Goal: Navigation & Orientation: Find specific page/section

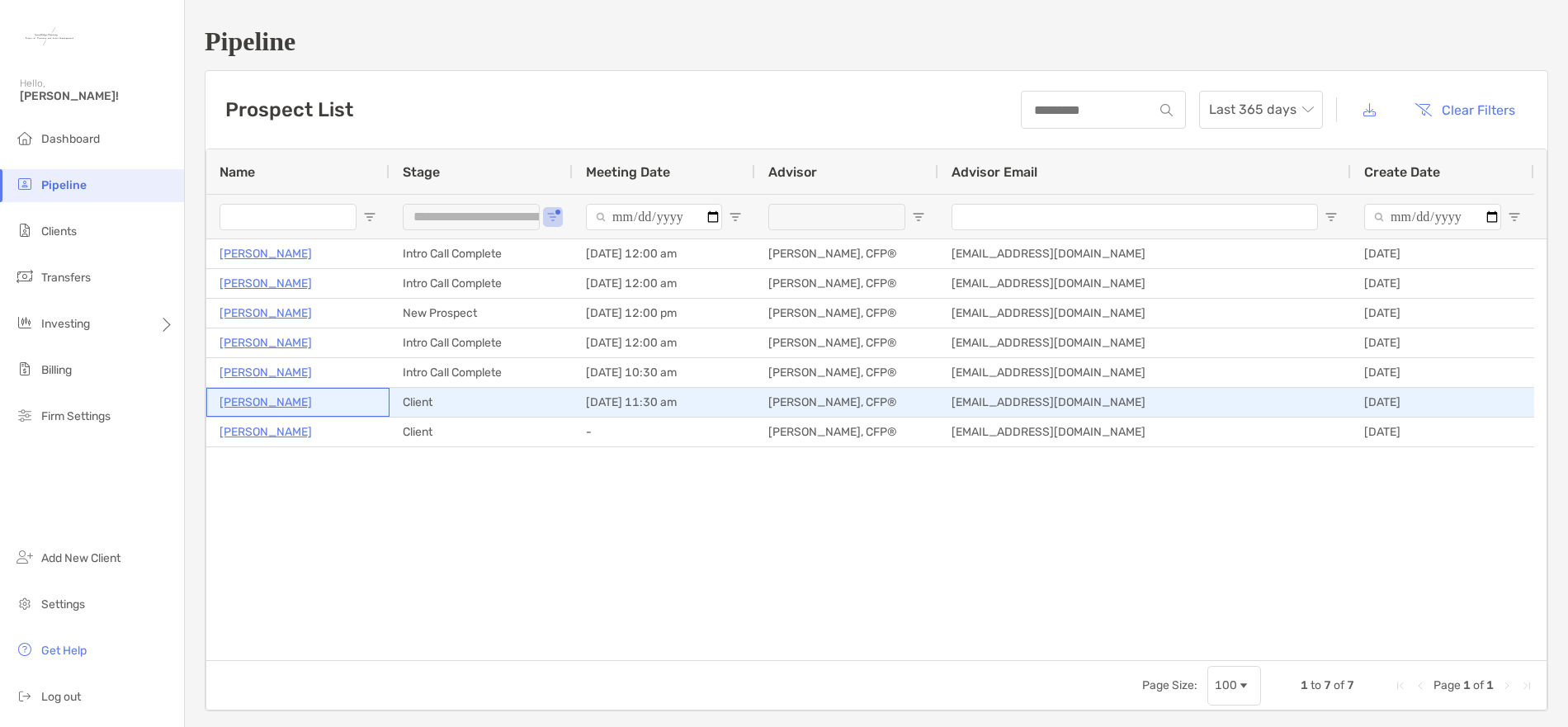
click at [279, 404] on p "Jessica Alford" at bounding box center [265, 402] width 93 height 20
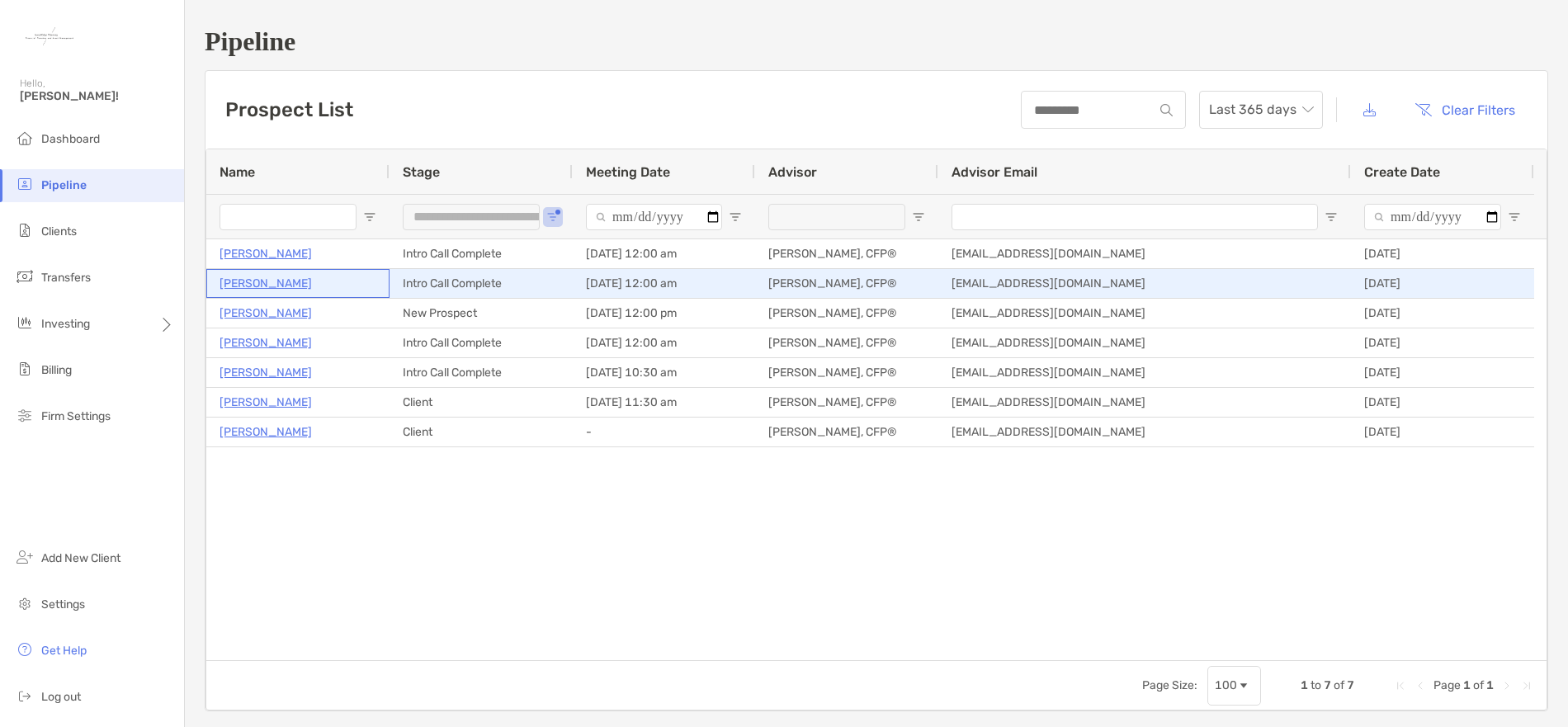
click at [268, 287] on p "Liliana Mustacio" at bounding box center [265, 283] width 93 height 20
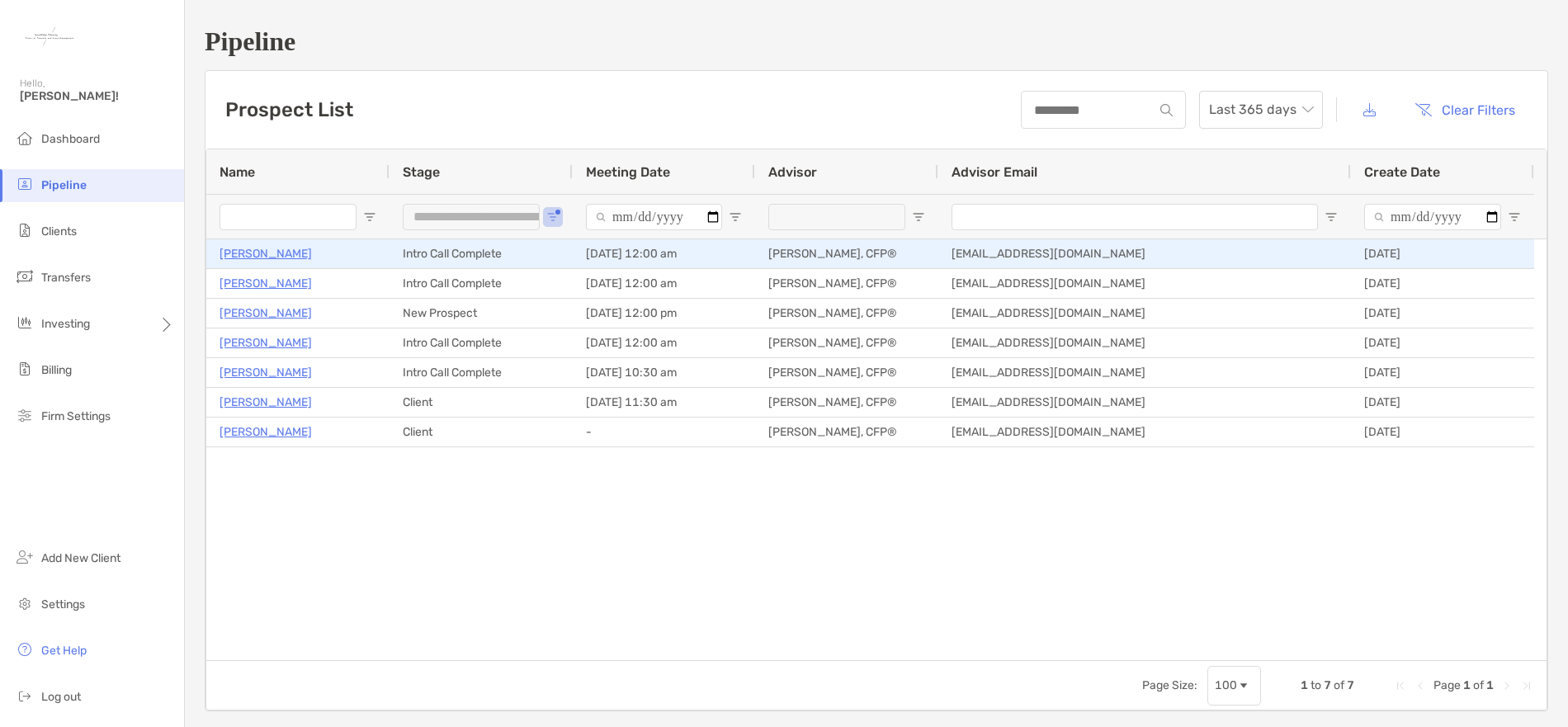
click at [284, 257] on p "[PERSON_NAME]" at bounding box center [265, 253] width 93 height 20
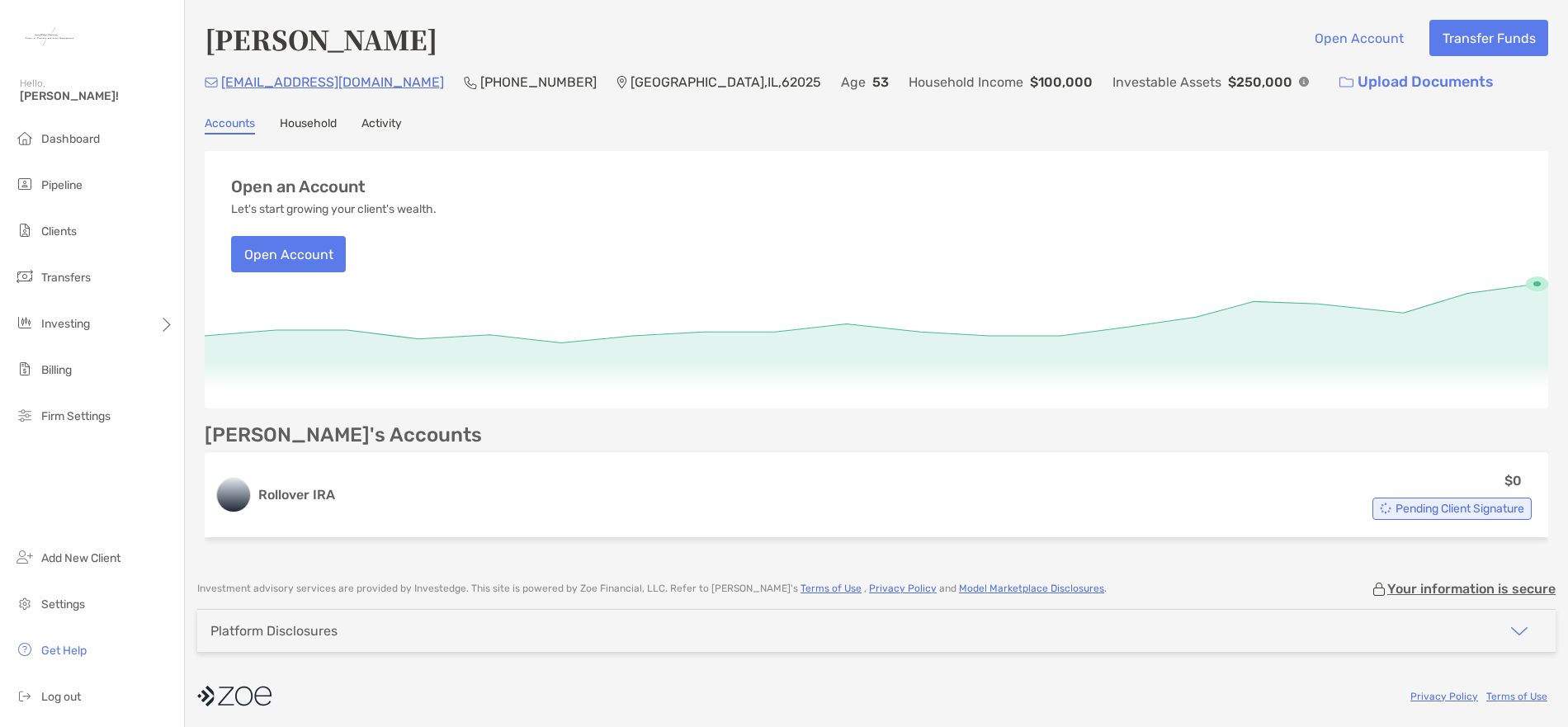
click at [323, 125] on link "Household" at bounding box center [308, 125] width 57 height 18
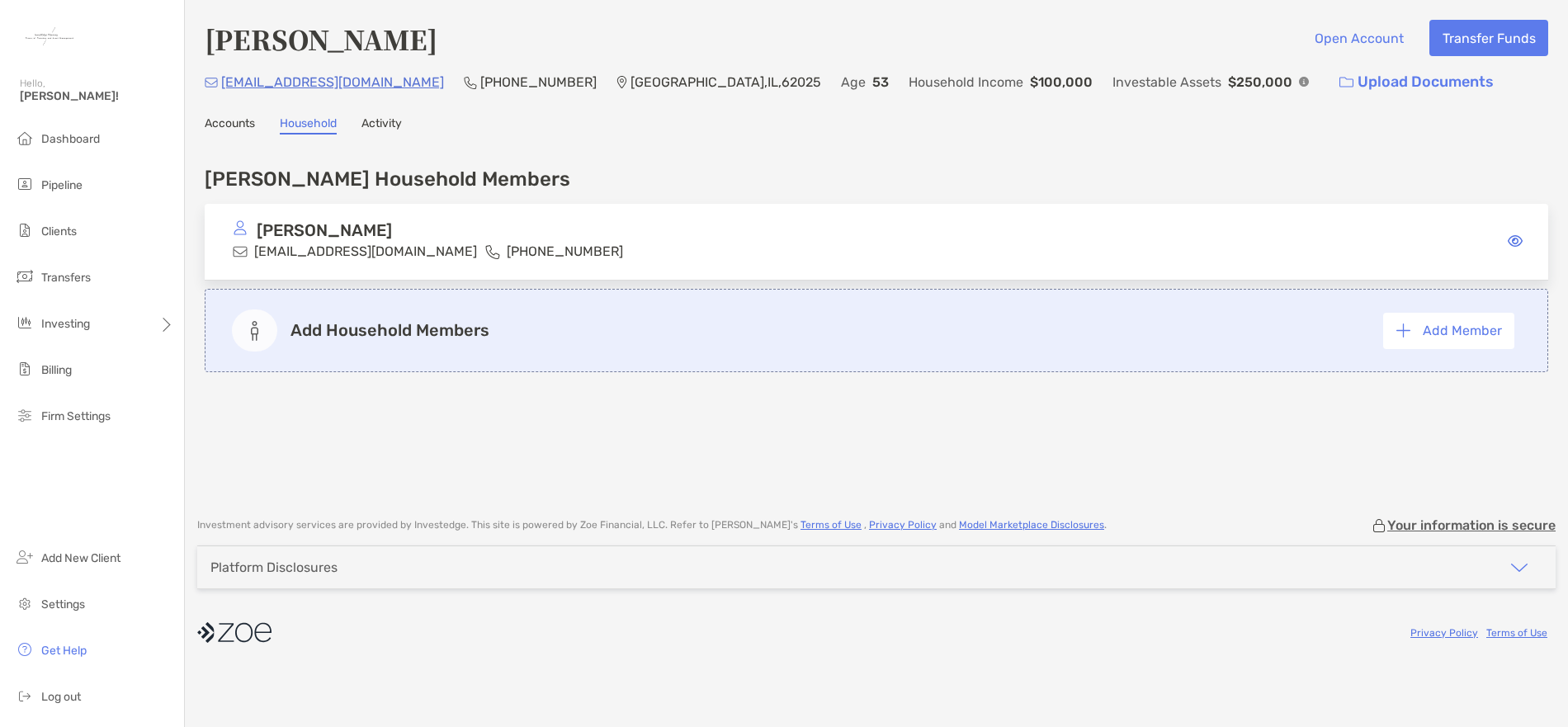
click at [388, 125] on link "Activity" at bounding box center [382, 125] width 41 height 18
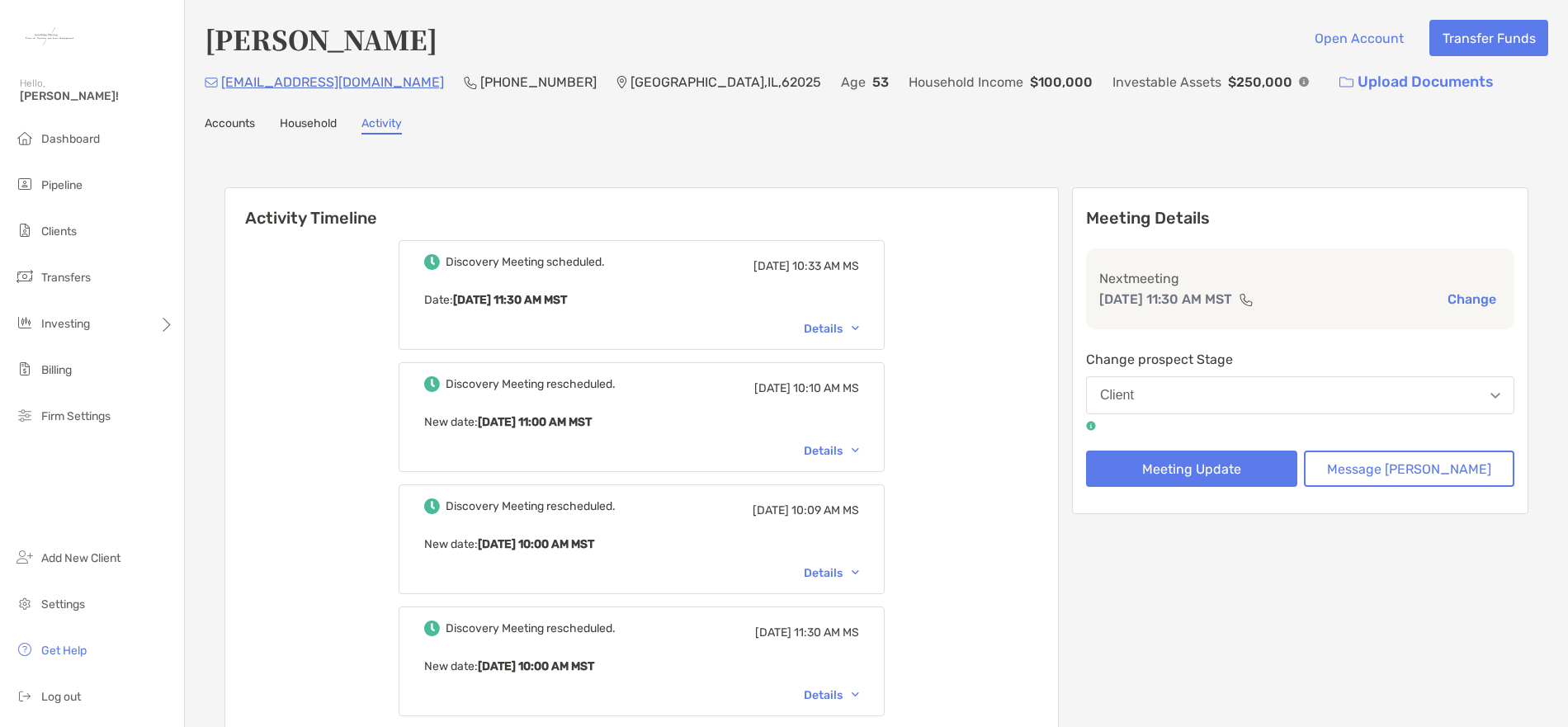
click at [240, 125] on link "Accounts" at bounding box center [230, 125] width 50 height 18
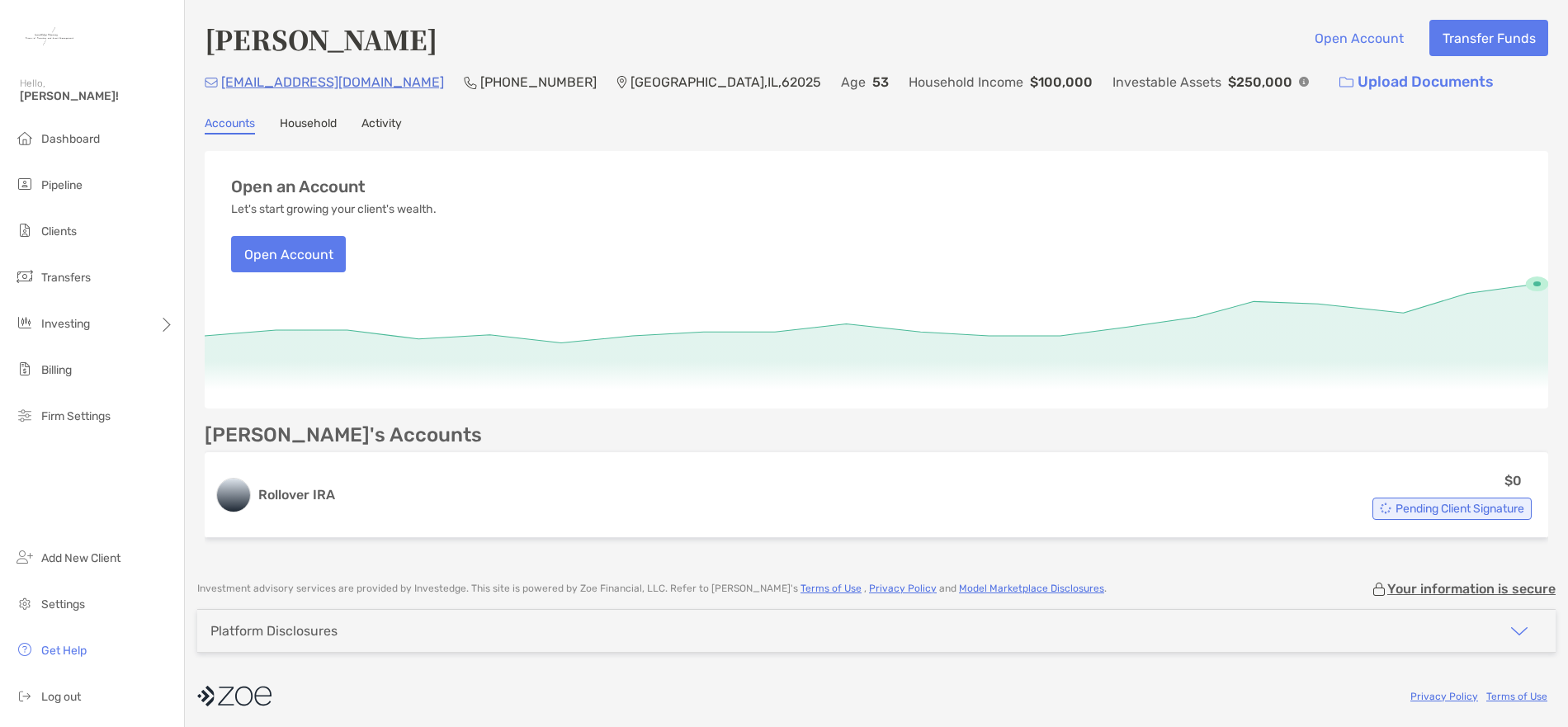
click at [389, 127] on link "Activity" at bounding box center [382, 125] width 41 height 18
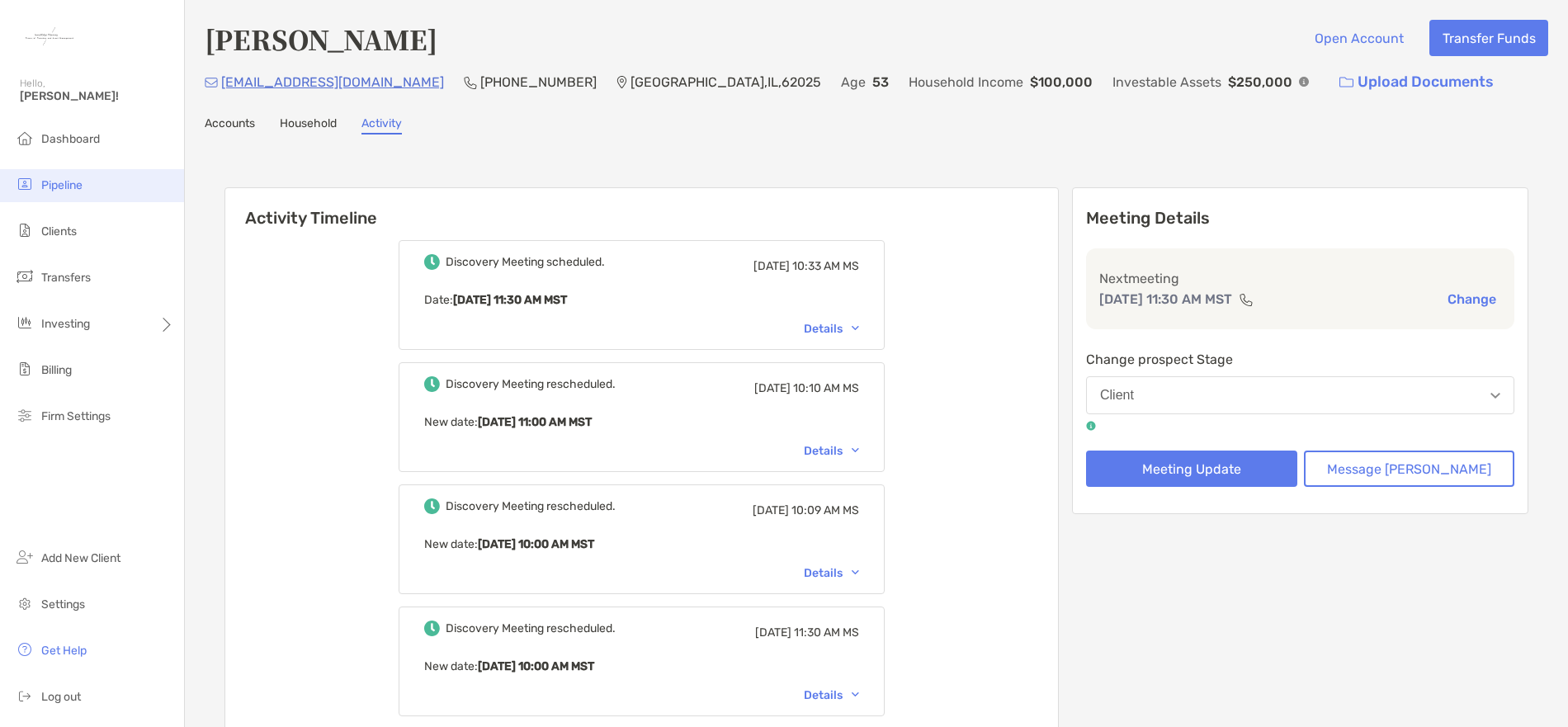
click at [77, 185] on span "Pipeline" at bounding box center [62, 185] width 42 height 14
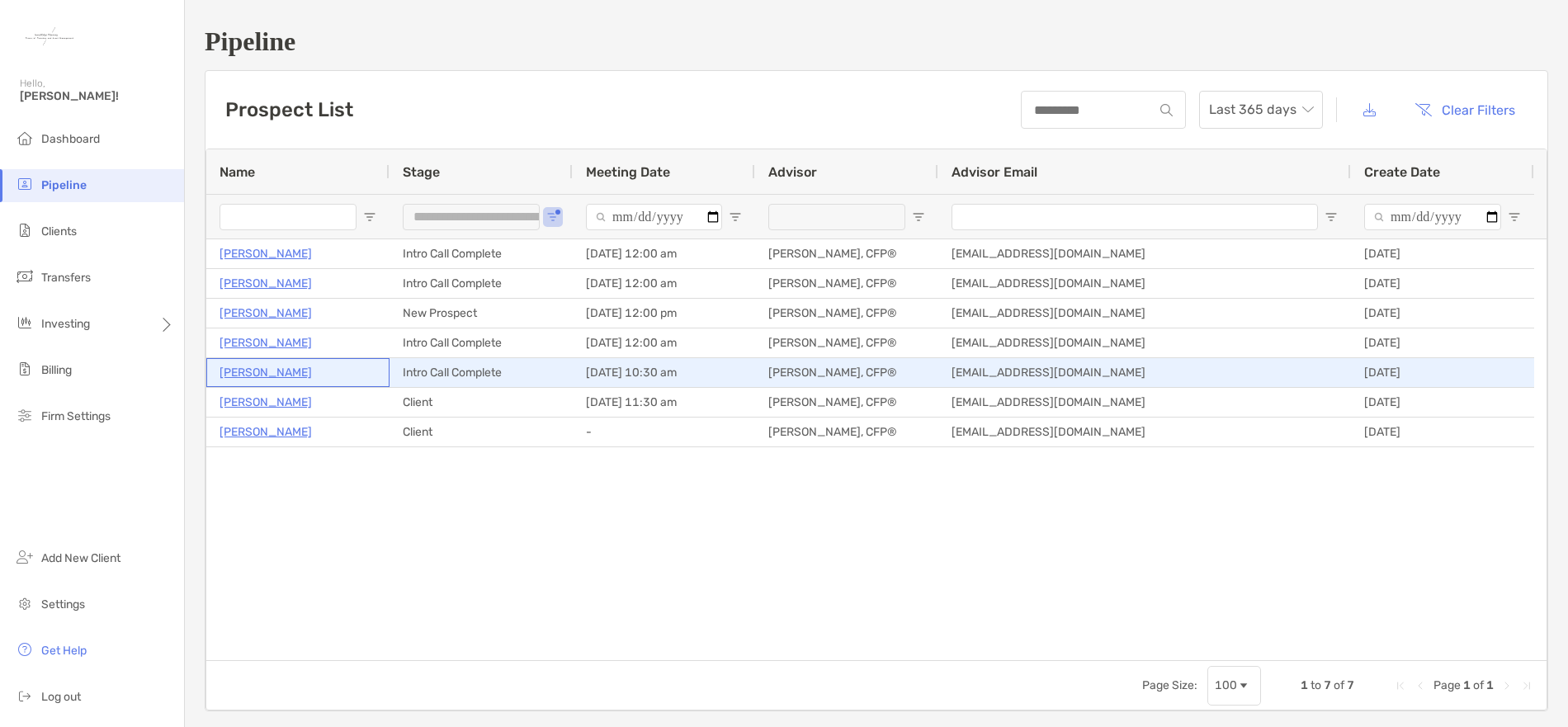
click at [290, 374] on p "Edward Palacios" at bounding box center [265, 372] width 93 height 20
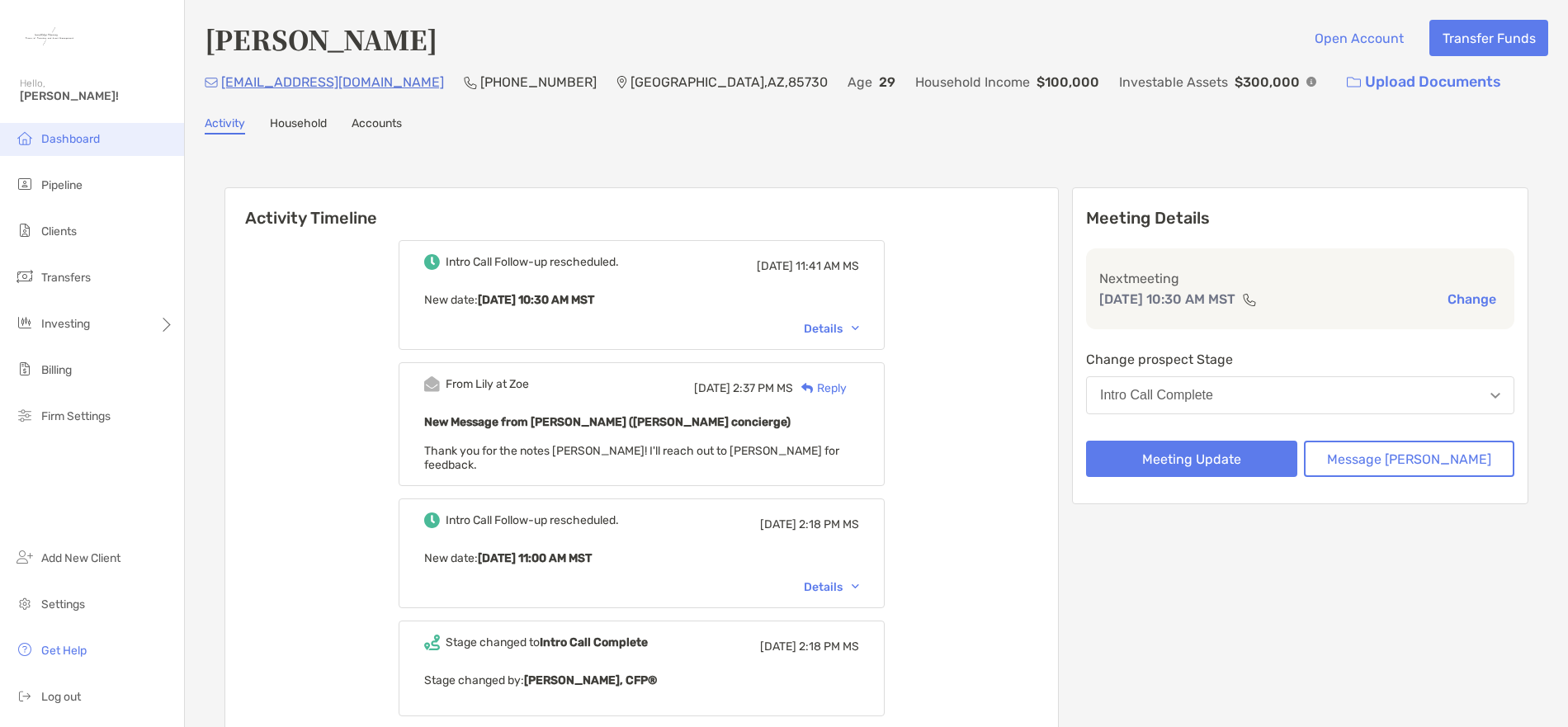
click at [88, 145] on span "Dashboard" at bounding box center [71, 139] width 59 height 14
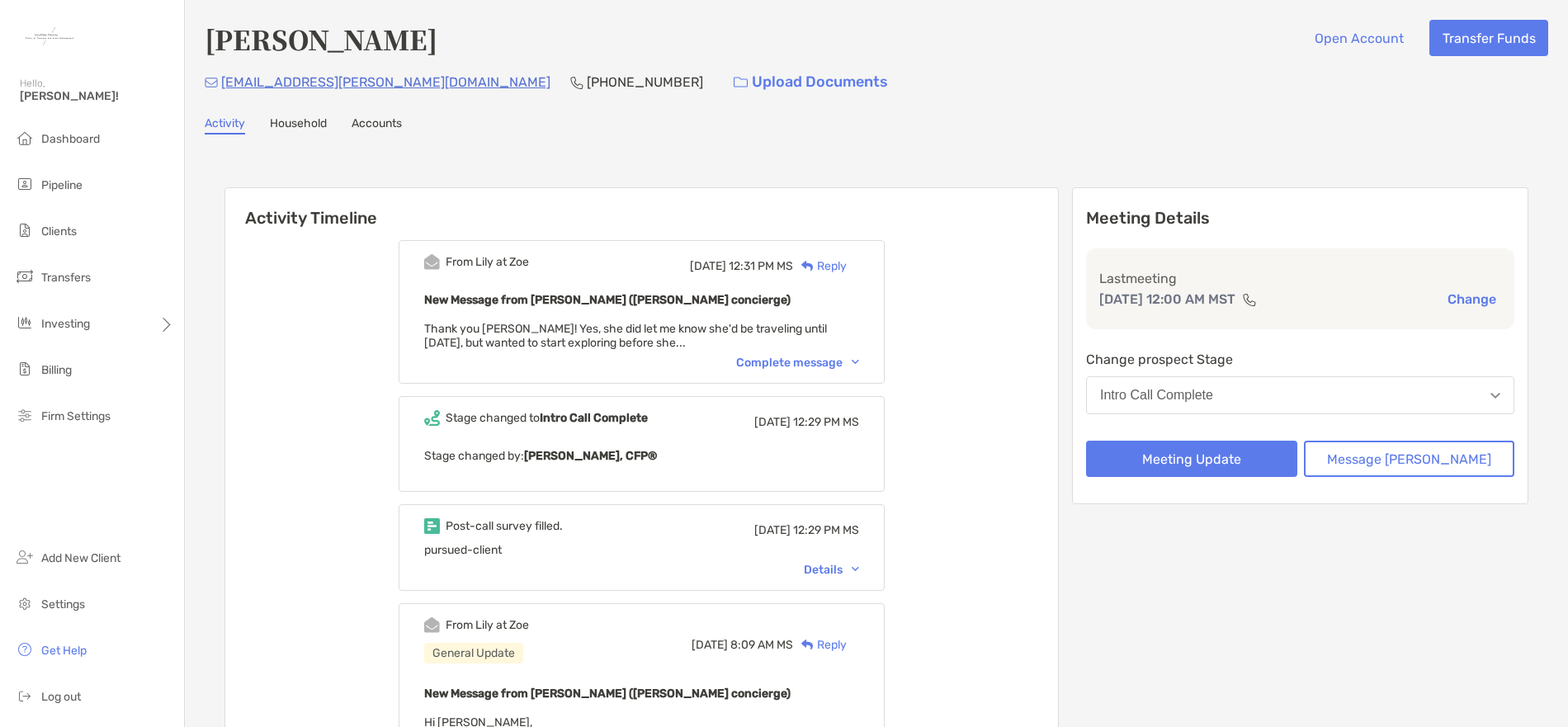
click at [850, 362] on div "Complete message" at bounding box center [798, 362] width 123 height 14
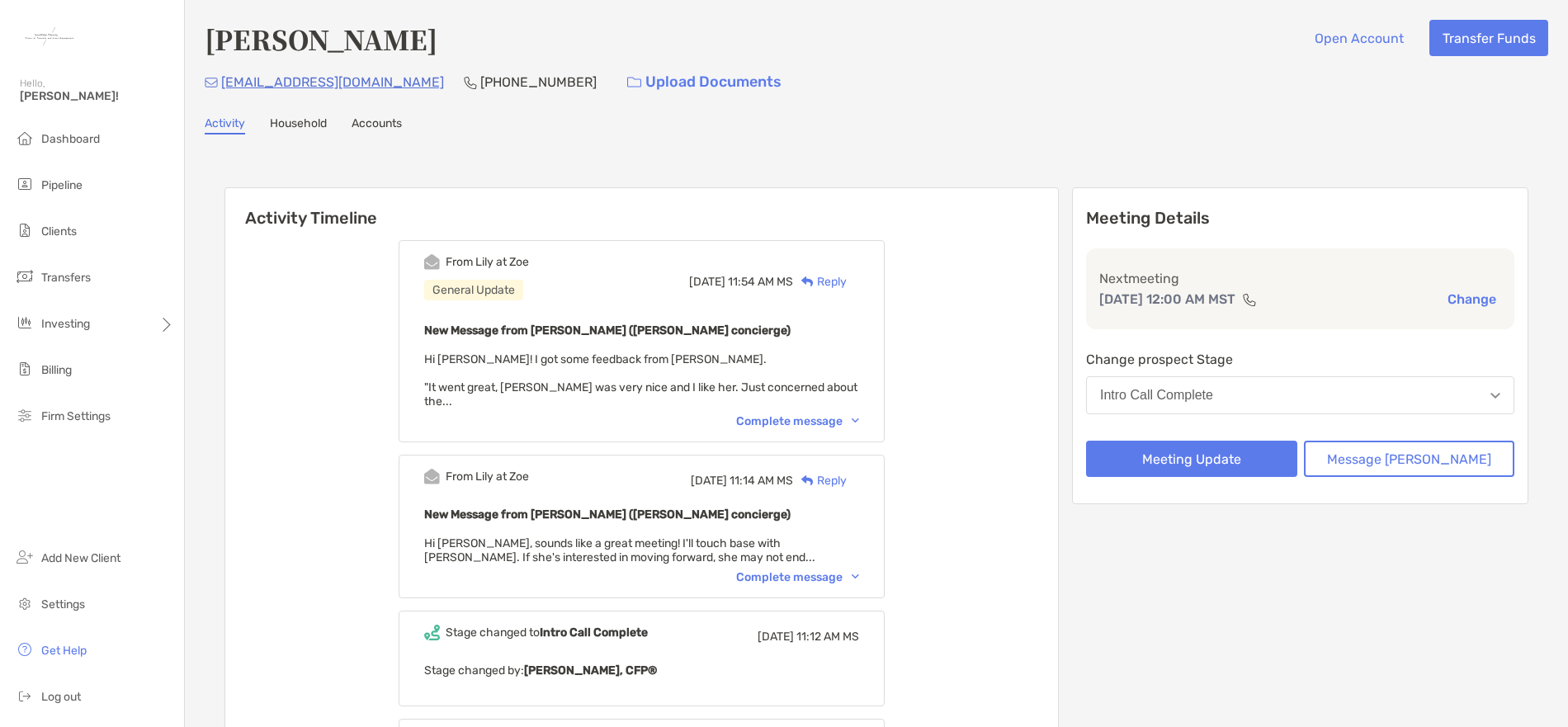
click at [819, 414] on div "Complete message" at bounding box center [798, 421] width 123 height 14
